Goal: Transaction & Acquisition: Obtain resource

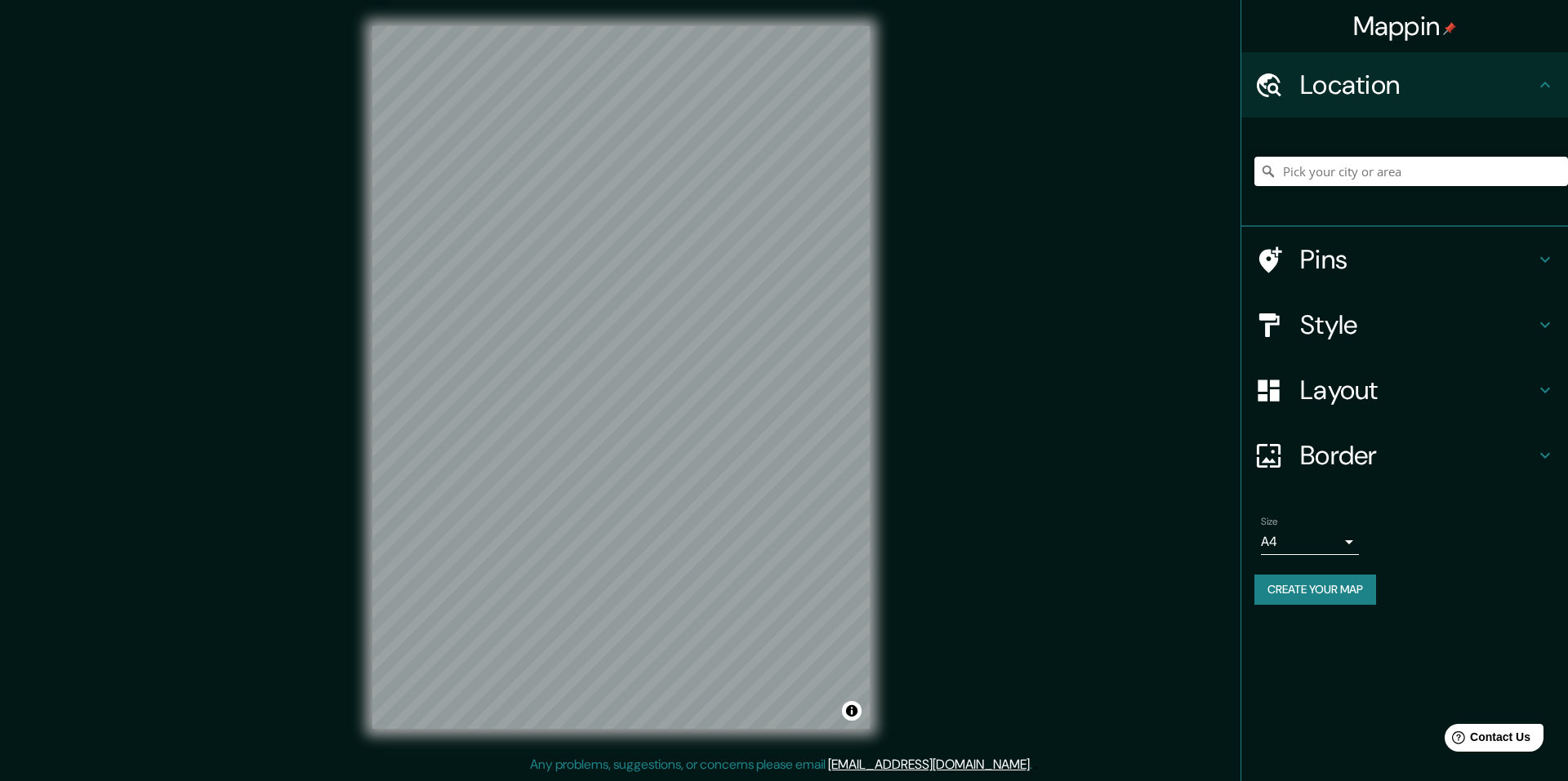
click at [1546, 390] on icon at bounding box center [1545, 390] width 10 height 5
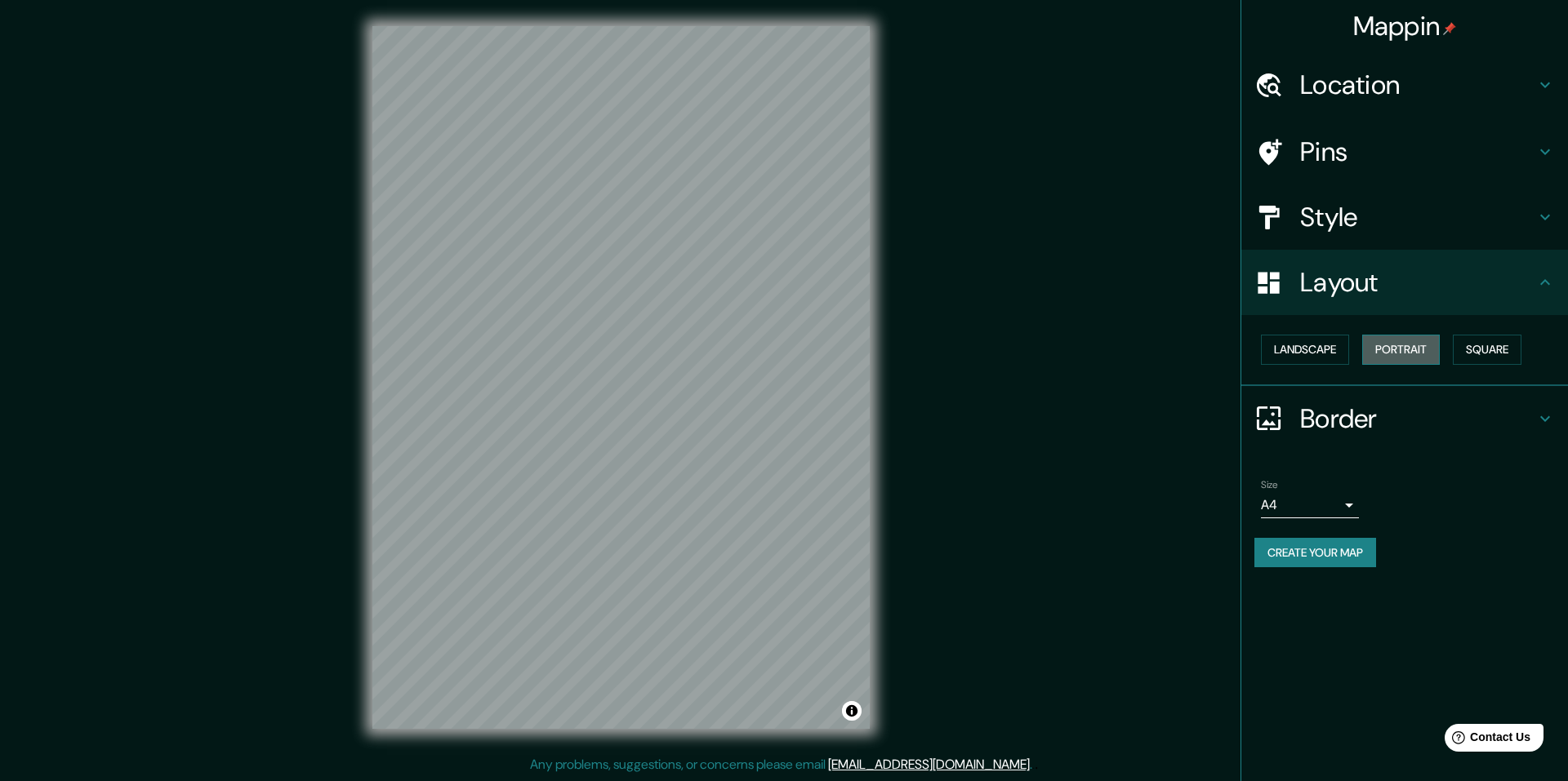
click at [1401, 346] on button "Portrait" at bounding box center [1401, 350] width 77 height 31
click at [1335, 345] on button "Landscape" at bounding box center [1305, 350] width 88 height 31
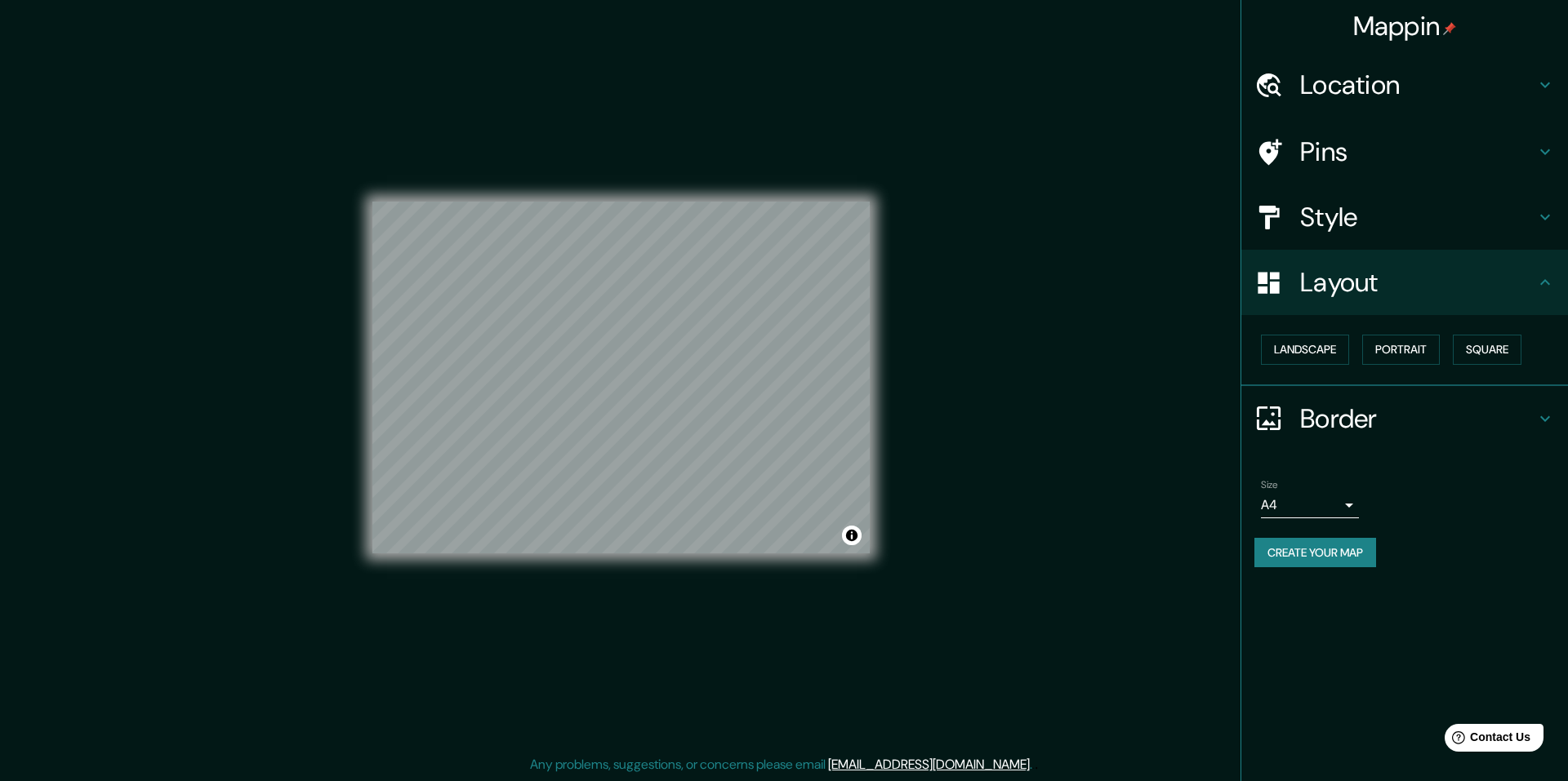
click at [1352, 502] on body "Mappin Location Pins Style Layout Landscape Portrait Square Border Choose a bor…" at bounding box center [784, 390] width 1568 height 781
click at [1288, 571] on li "A3" at bounding box center [1310, 569] width 98 height 30
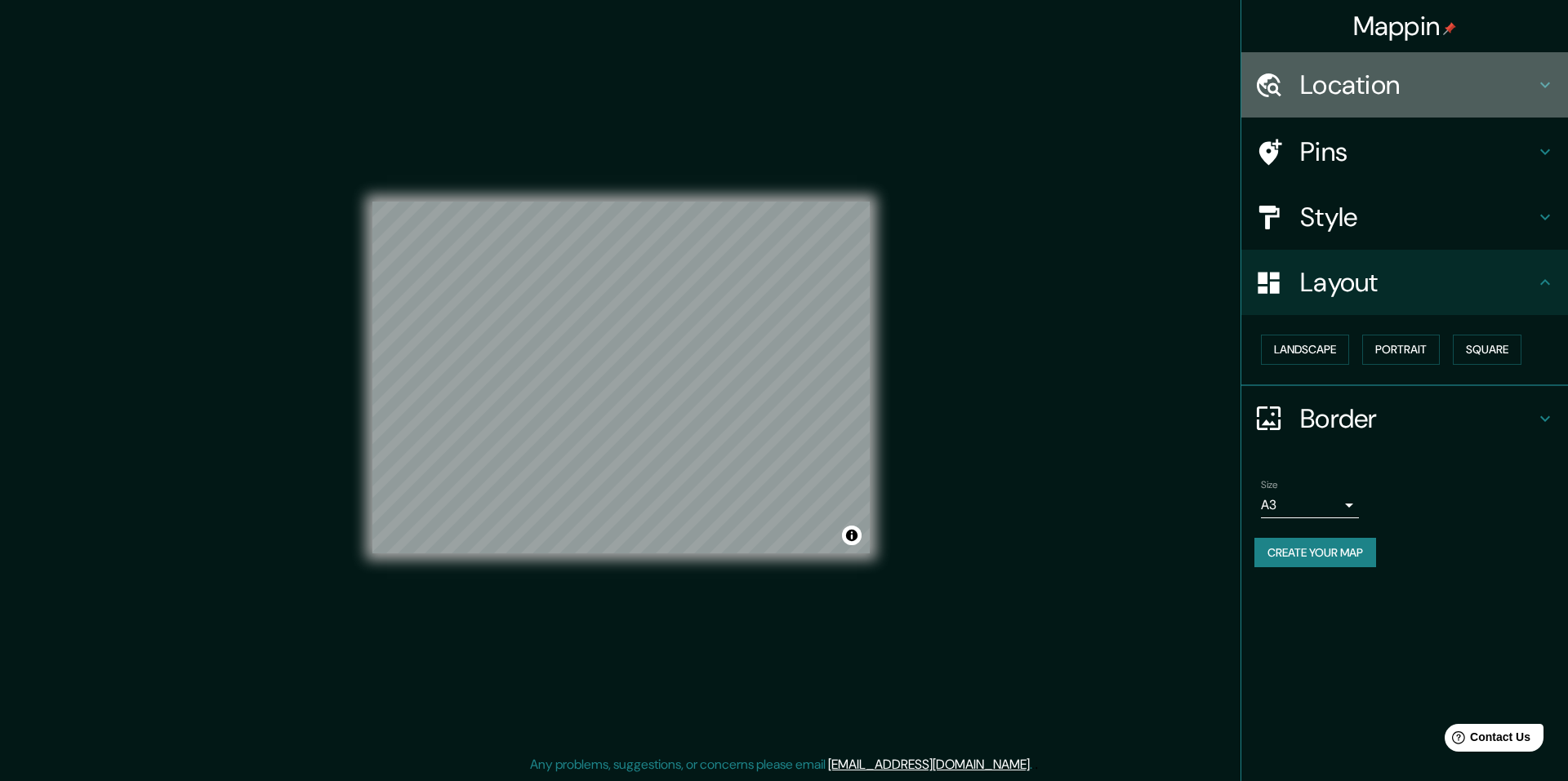
click at [1354, 84] on h4 "Location" at bounding box center [1417, 85] width 235 height 32
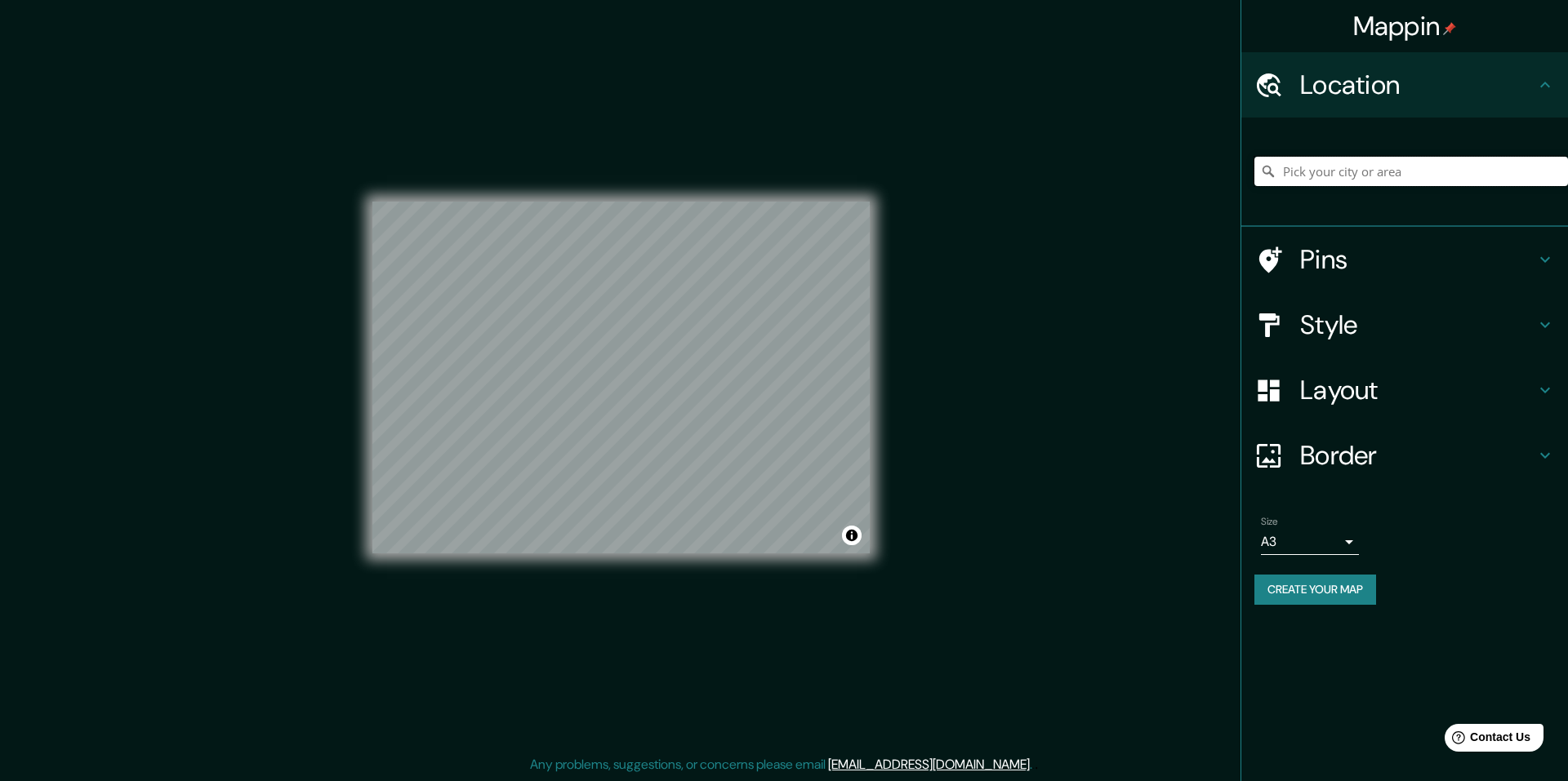
click at [1310, 170] on input "Pick your city or area" at bounding box center [1410, 171] width 313 height 30
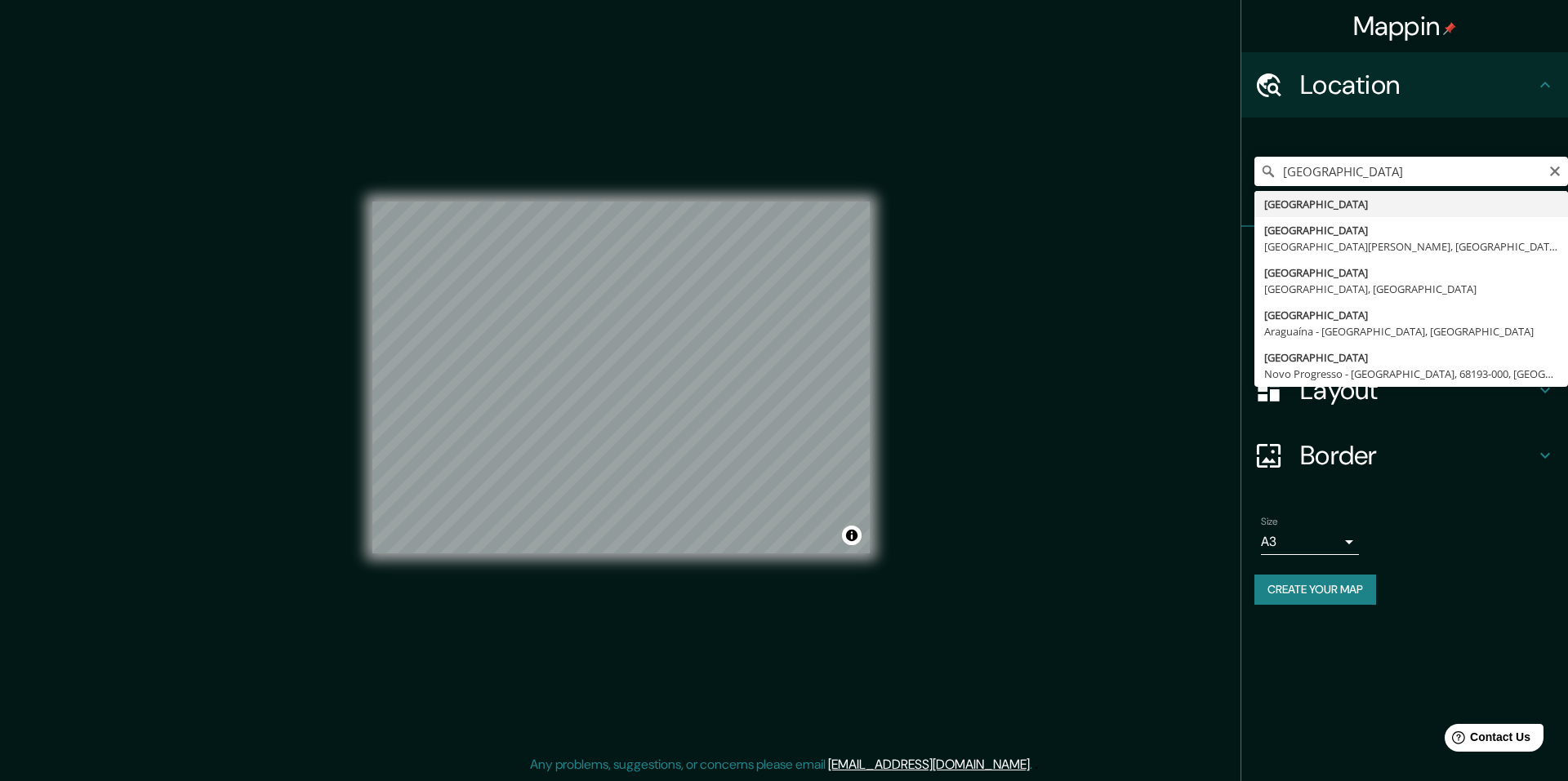
type input "Costa Rica"
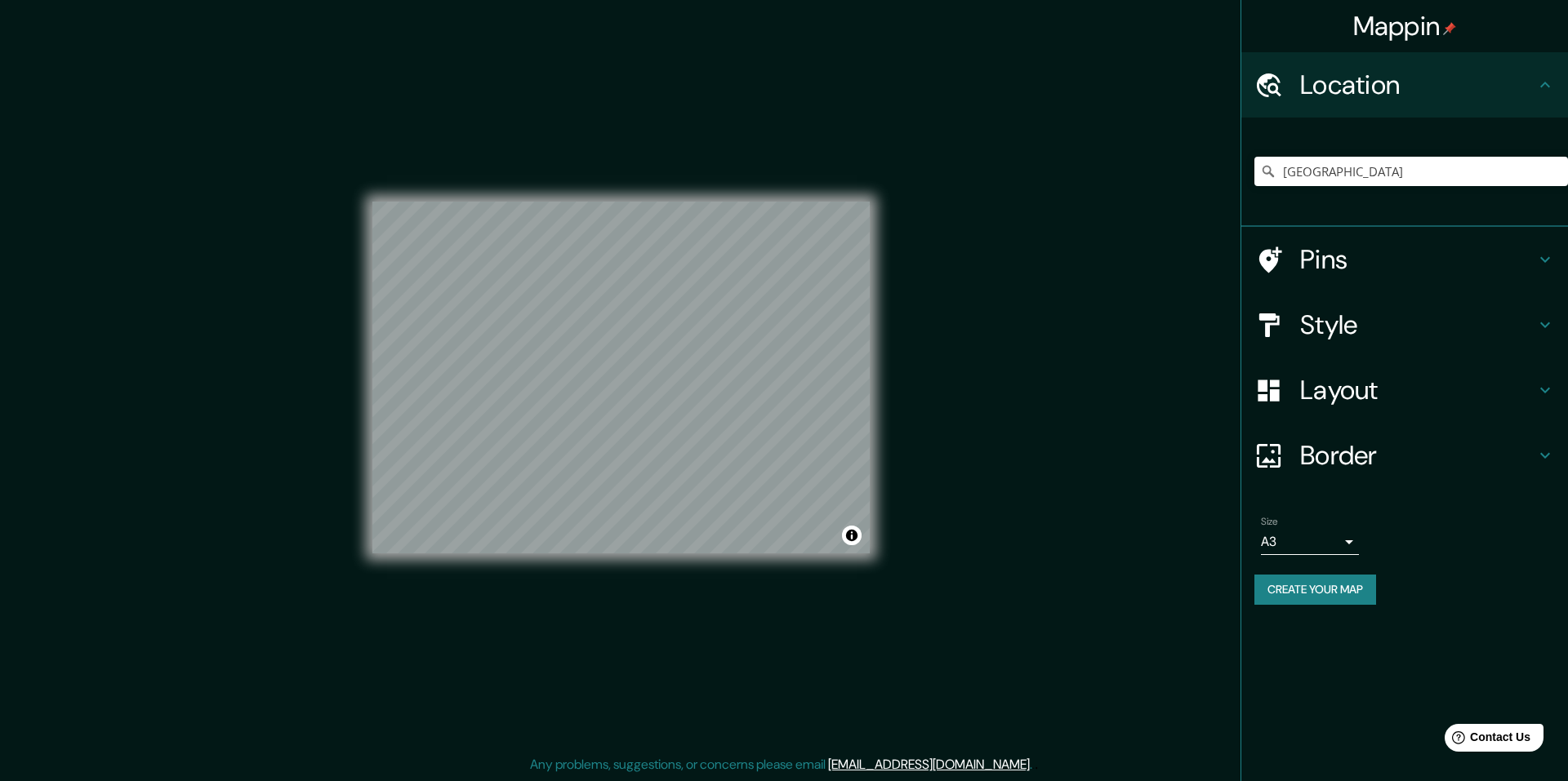
click at [1542, 322] on icon at bounding box center [1545, 325] width 20 height 20
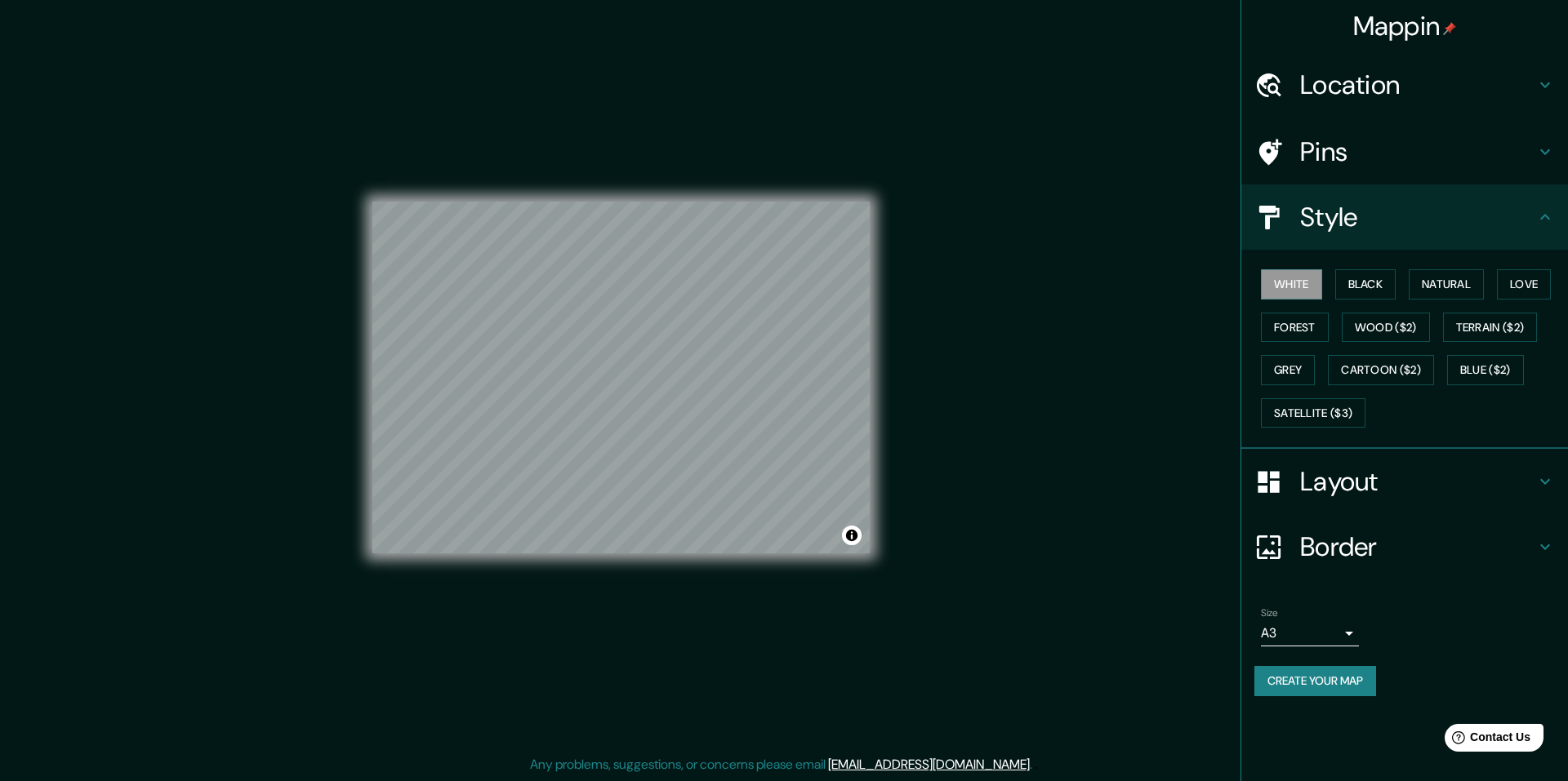
click at [1542, 217] on icon at bounding box center [1545, 217] width 10 height 5
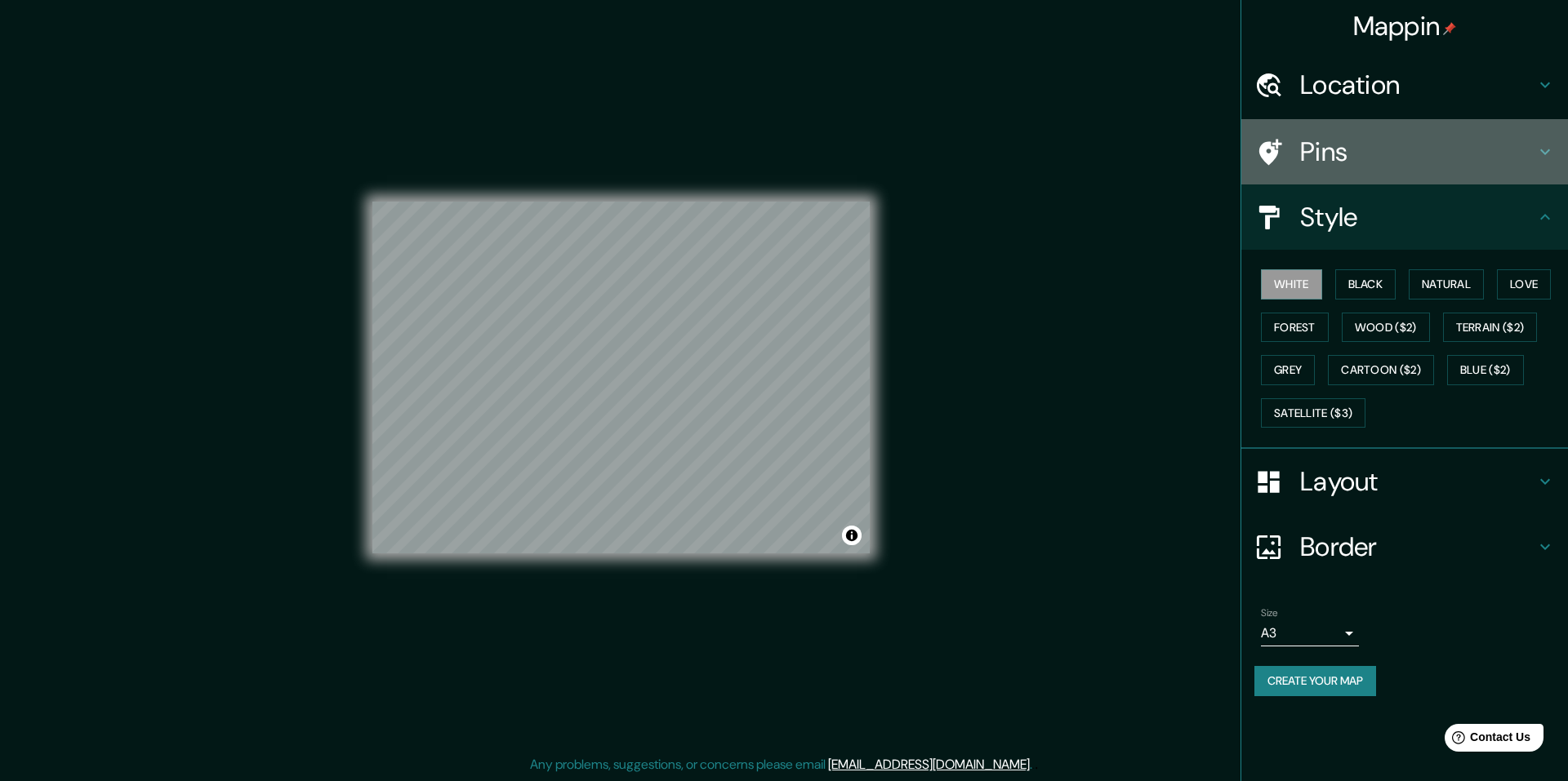
click at [1545, 150] on icon at bounding box center [1545, 152] width 20 height 20
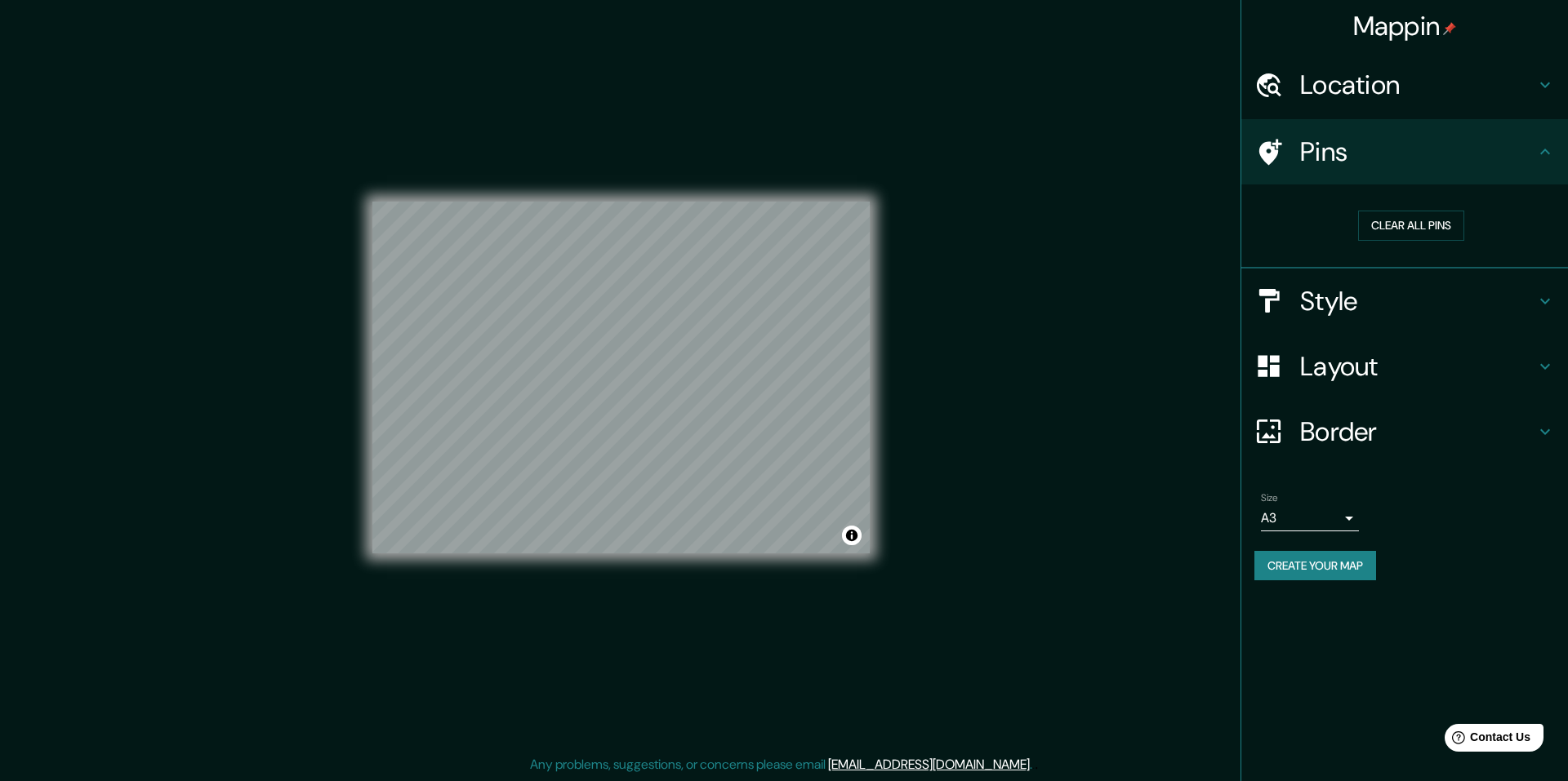
click at [1545, 150] on icon at bounding box center [1545, 151] width 10 height 5
click at [1419, 221] on button "Clear all pins" at bounding box center [1410, 226] width 106 height 31
click at [1315, 564] on button "Create your map" at bounding box center [1314, 566] width 122 height 31
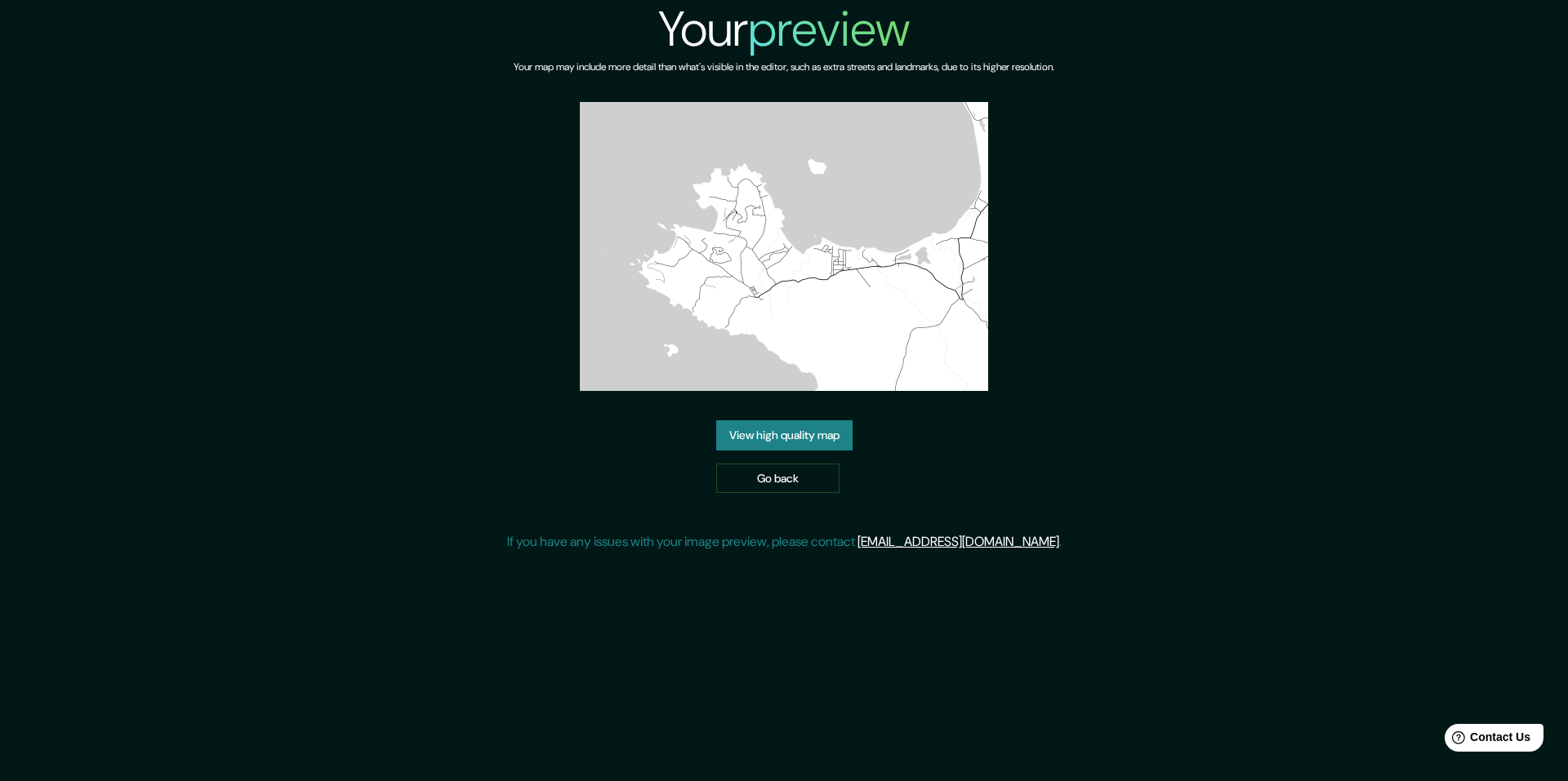
click at [778, 442] on link "View high quality map" at bounding box center [784, 435] width 136 height 31
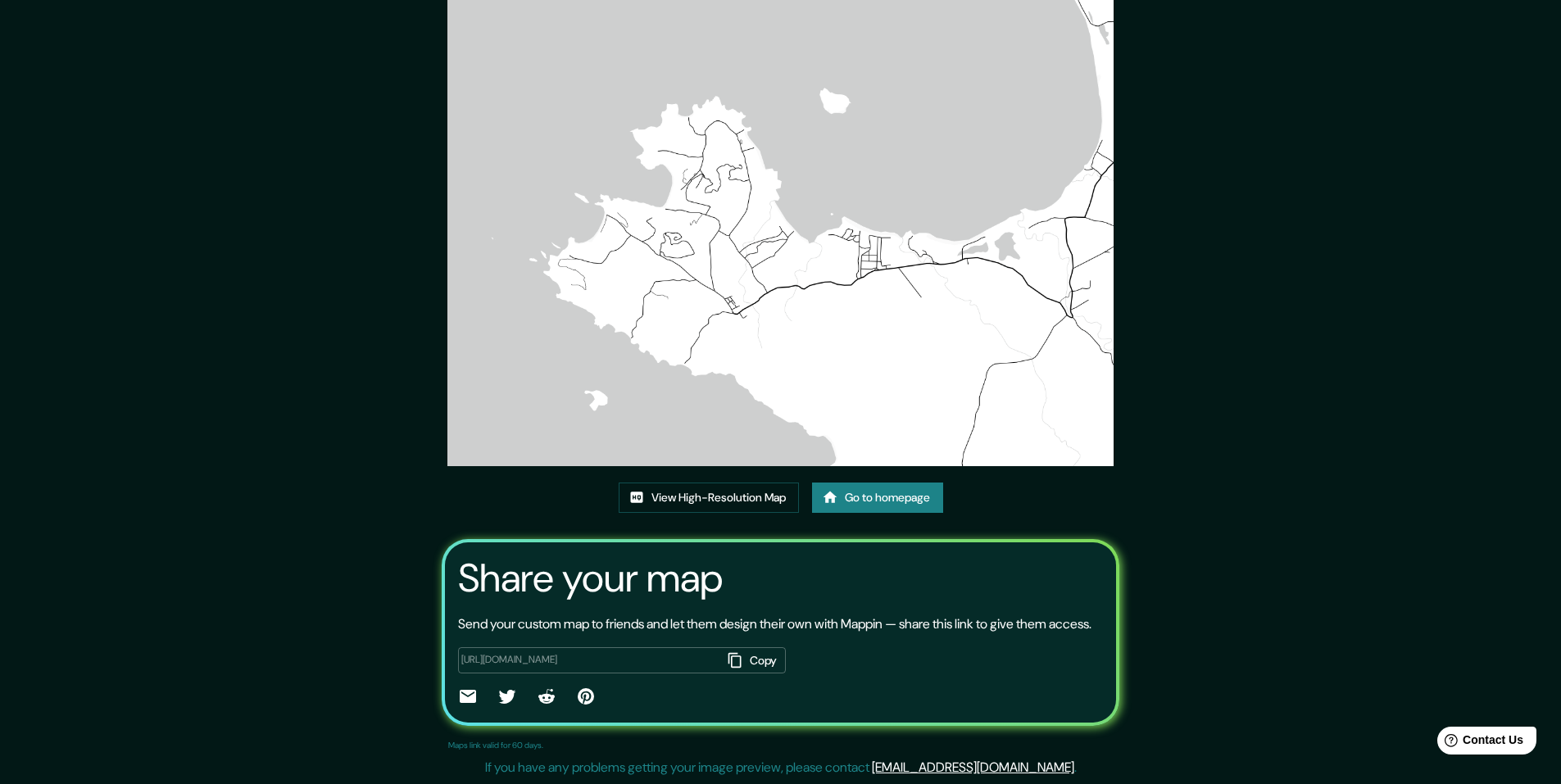
scroll to position [96, 0]
click at [687, 482] on link "View High-Resolution Map" at bounding box center [709, 498] width 181 height 31
